Goal: Information Seeking & Learning: Find specific fact

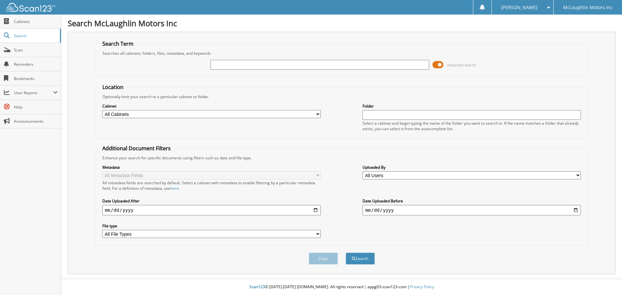
click at [219, 65] on input "text" at bounding box center [319, 65] width 218 height 10
click at [236, 67] on input "25" at bounding box center [319, 65] width 218 height 10
type input "2539559"
click at [346, 253] on button "Search" at bounding box center [360, 259] width 29 height 12
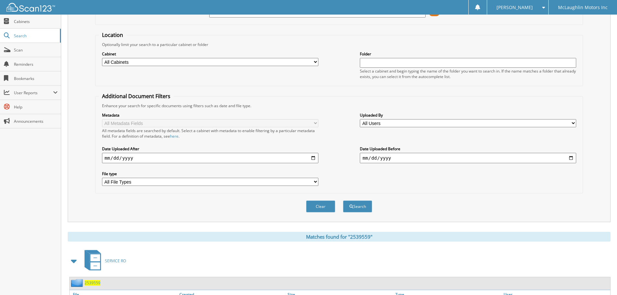
scroll to position [103, 0]
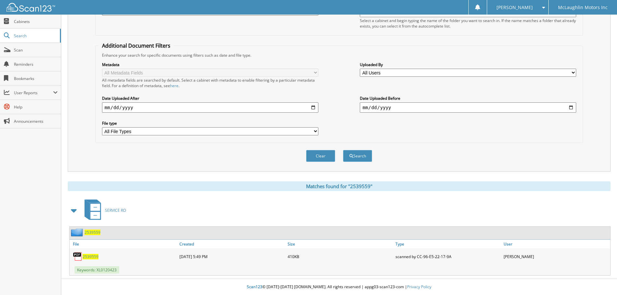
click at [88, 258] on span "2539559" at bounding box center [91, 257] width 16 height 6
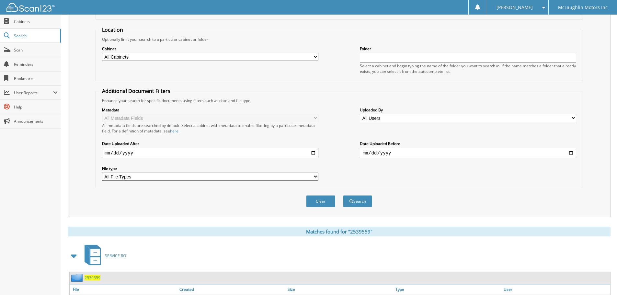
scroll to position [0, 0]
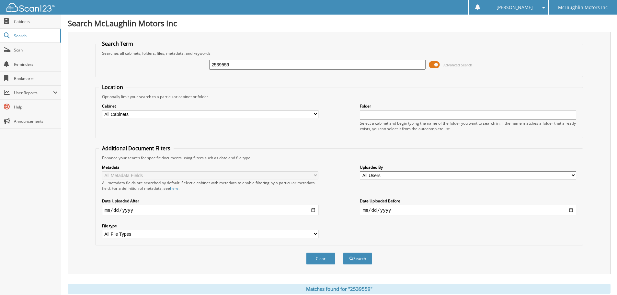
click at [232, 65] on input "2539559" at bounding box center [317, 65] width 216 height 10
click at [233, 65] on input "2539559" at bounding box center [317, 65] width 216 height 10
type input "2539401"
click at [343, 253] on button "Search" at bounding box center [357, 259] width 29 height 12
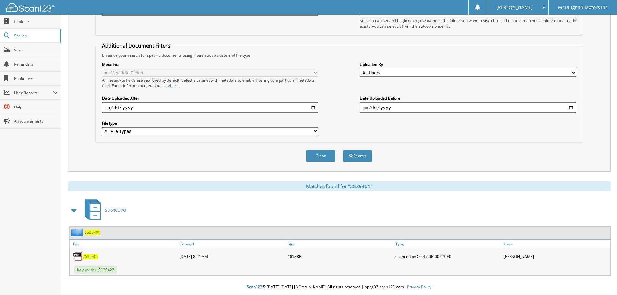
scroll to position [103, 0]
click at [89, 257] on span "2539401" at bounding box center [91, 257] width 16 height 6
